Goal: Transaction & Acquisition: Download file/media

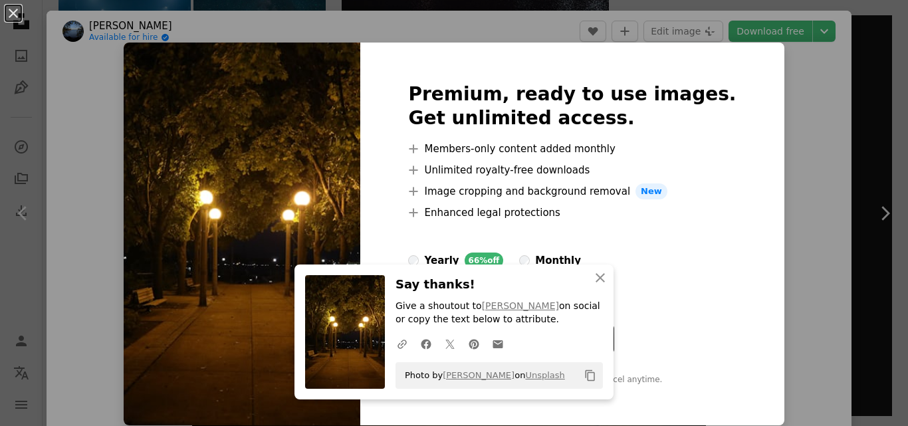
scroll to position [59, 0]
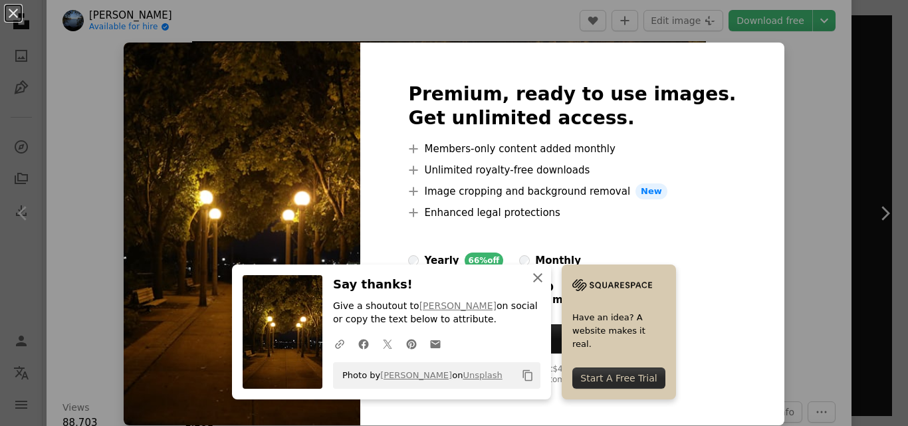
click at [535, 278] on icon "An X shape" at bounding box center [538, 278] width 16 height 16
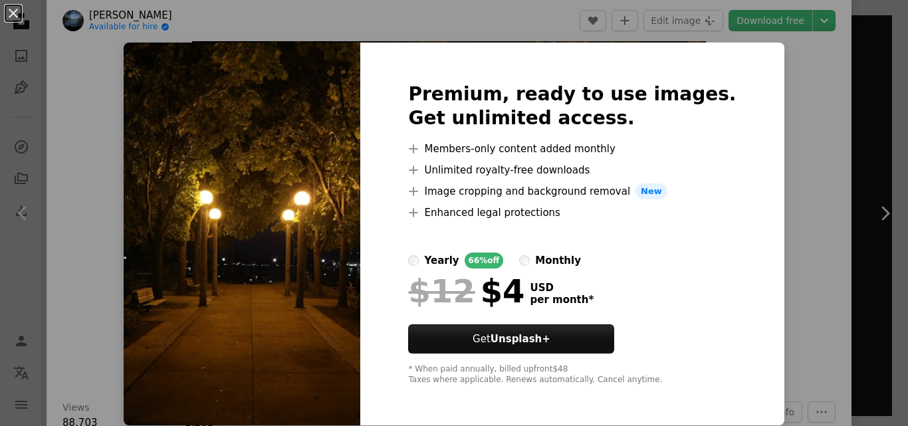
click at [326, 217] on img at bounding box center [242, 234] width 237 height 383
drag, startPoint x: 323, startPoint y: 210, endPoint x: 341, endPoint y: 176, distance: 39.3
drag, startPoint x: 341, startPoint y: 176, endPoint x: 709, endPoint y: 14, distance: 401.7
click at [709, 14] on div "An X shape Premium, ready to use images. Get unlimited access. A plus sign Memb…" at bounding box center [454, 213] width 908 height 426
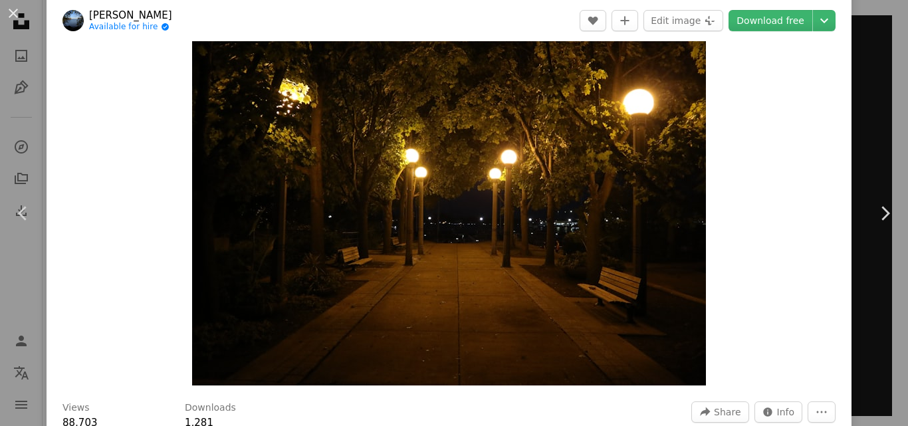
click at [587, 117] on img "Zoom in on this image" at bounding box center [449, 193] width 514 height 386
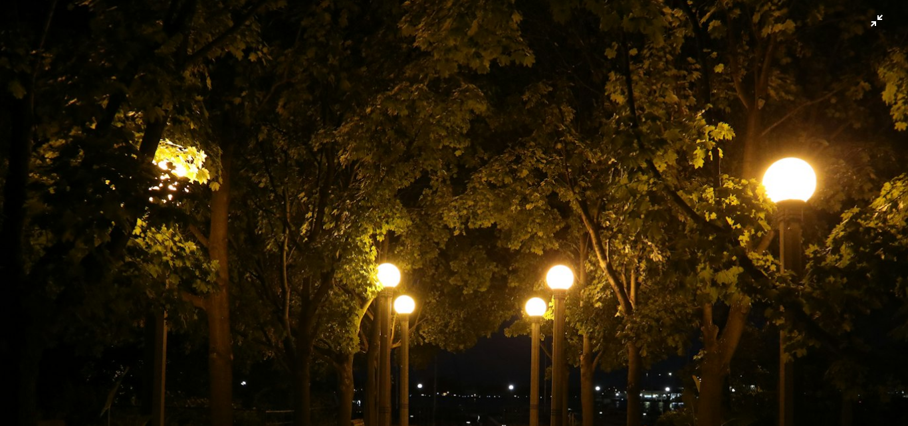
scroll to position [121, 0]
